Goal: Information Seeking & Learning: Learn about a topic

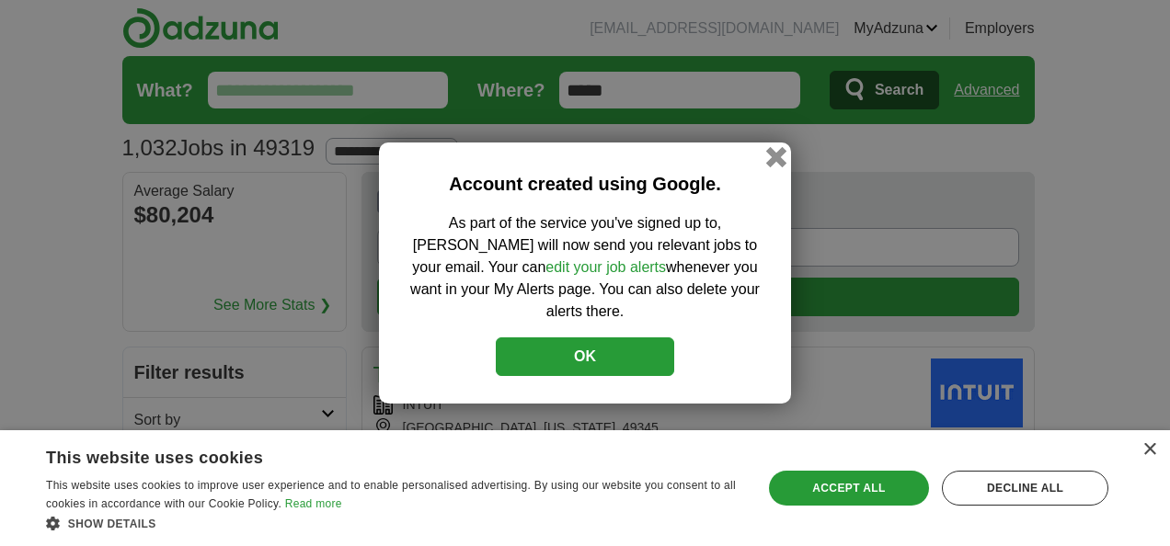
click at [776, 167] on button "button" at bounding box center [776, 157] width 20 height 20
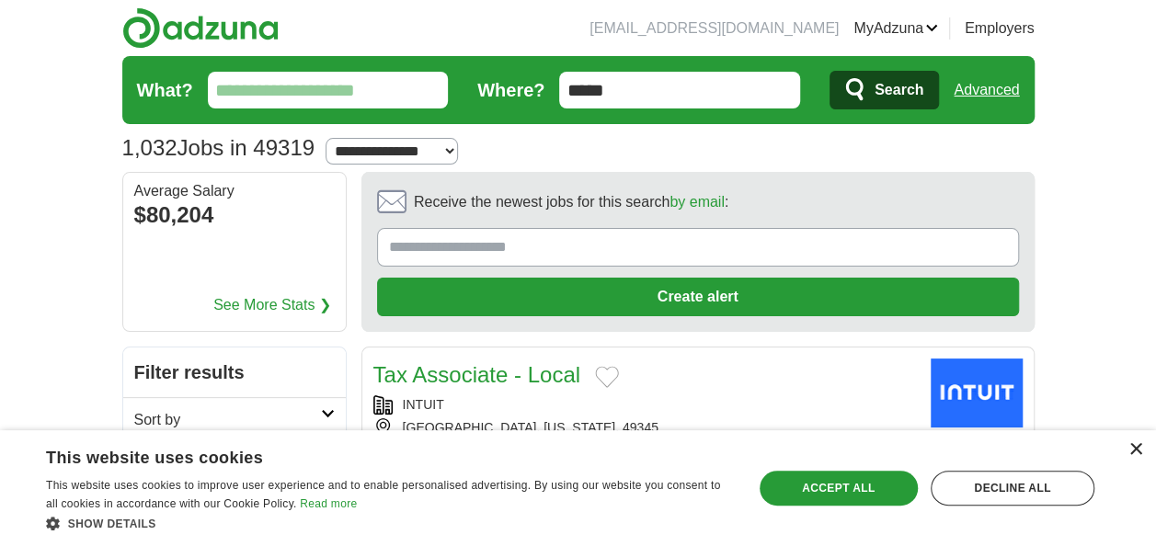
click at [1139, 456] on div "×" at bounding box center [1135, 450] width 14 height 14
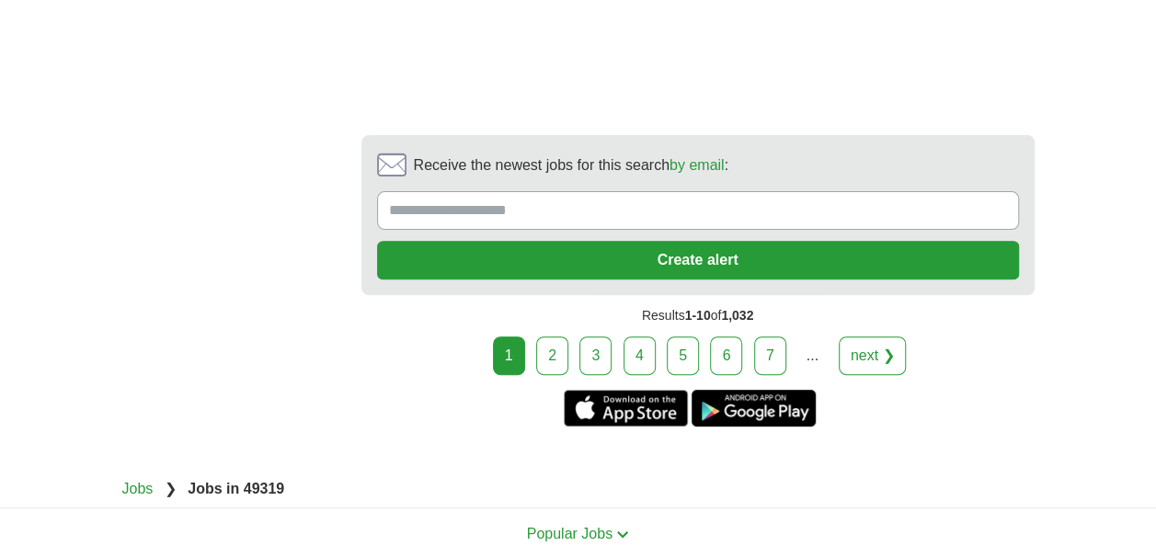
scroll to position [3666, 0]
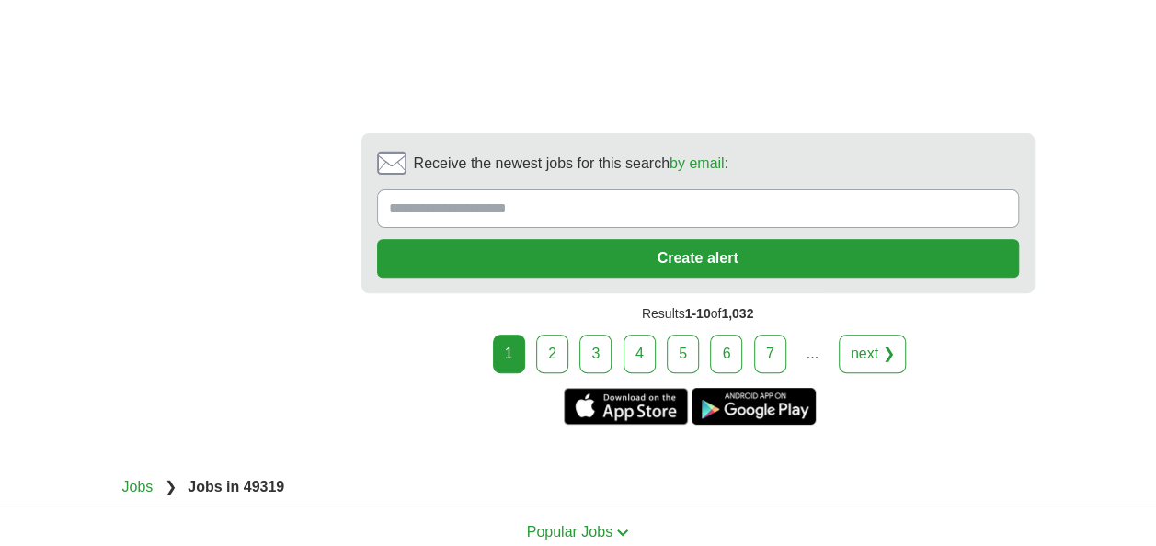
click at [548, 341] on link "2" at bounding box center [552, 354] width 32 height 39
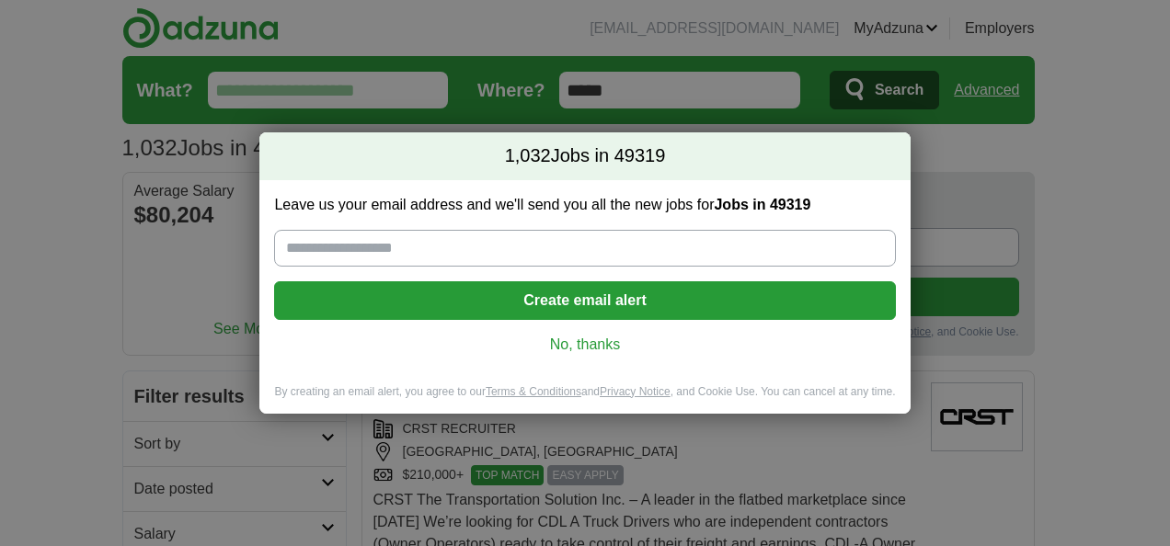
click at [548, 341] on link "No, thanks" at bounding box center [584, 345] width 591 height 20
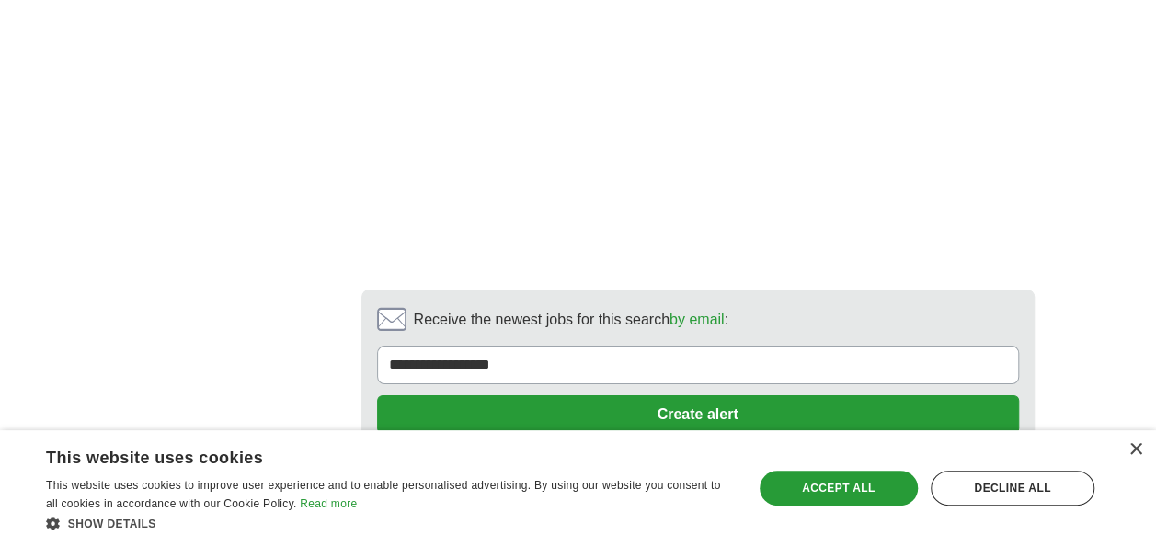
scroll to position [3455, 0]
